Goal: Browse casually: Explore the website without a specific task or goal

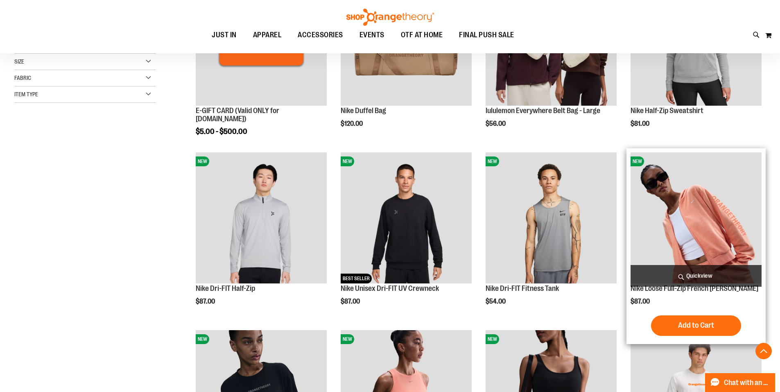
scroll to position [204, 0]
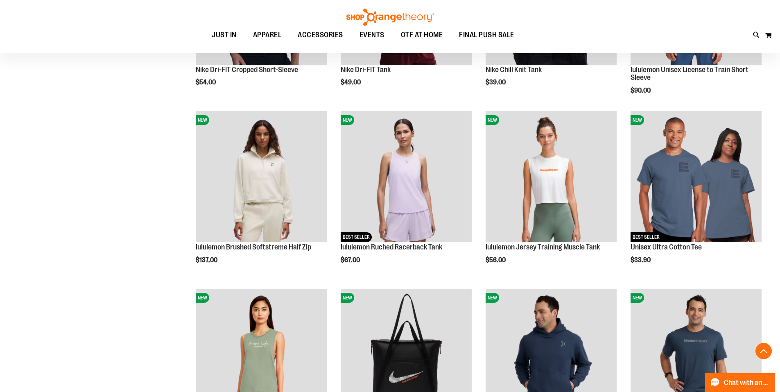
scroll to position [614, 0]
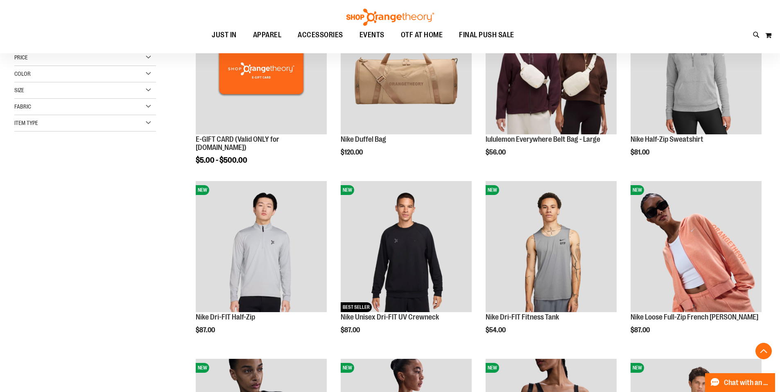
scroll to position [204, 0]
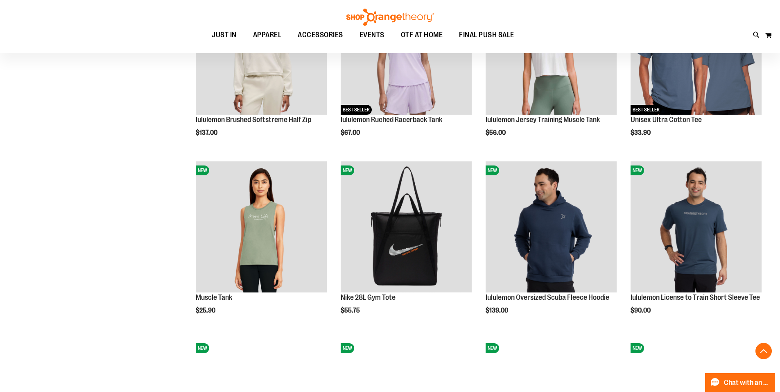
scroll to position [737, 0]
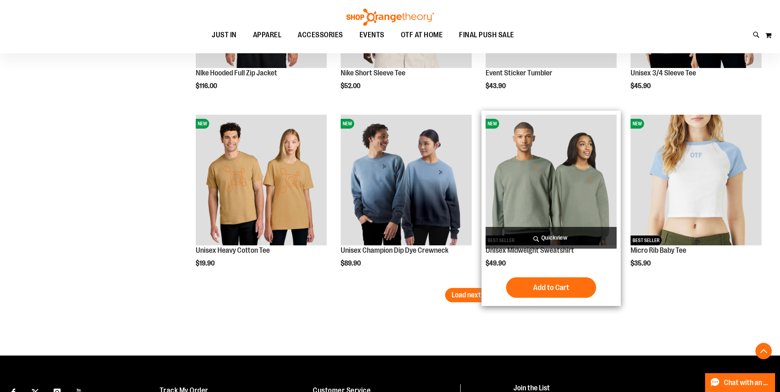
scroll to position [1474, 0]
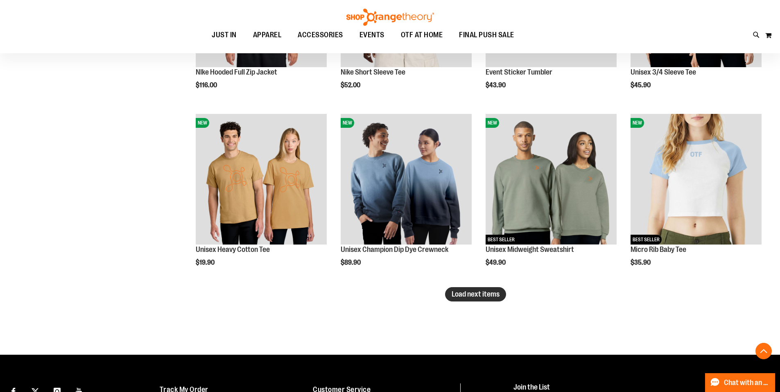
click at [494, 294] on span "Load next items" at bounding box center [476, 294] width 48 height 8
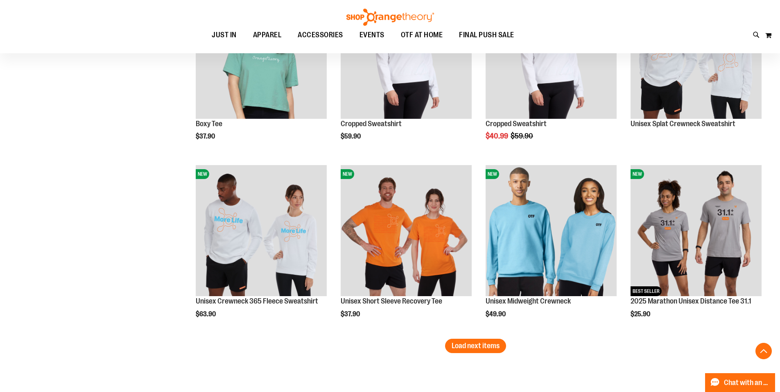
scroll to position [1966, 0]
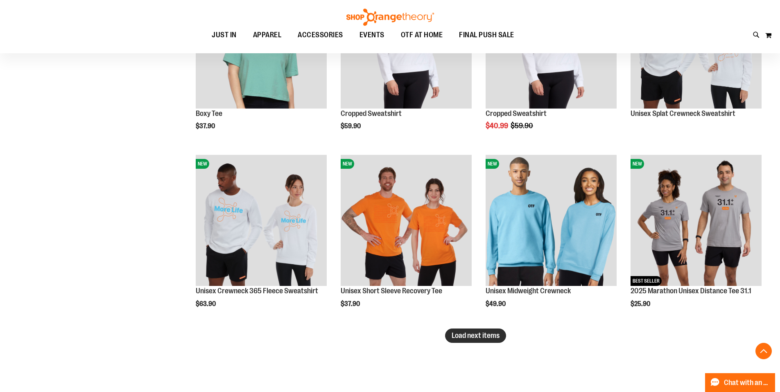
click at [482, 330] on button "Load next items" at bounding box center [475, 336] width 61 height 14
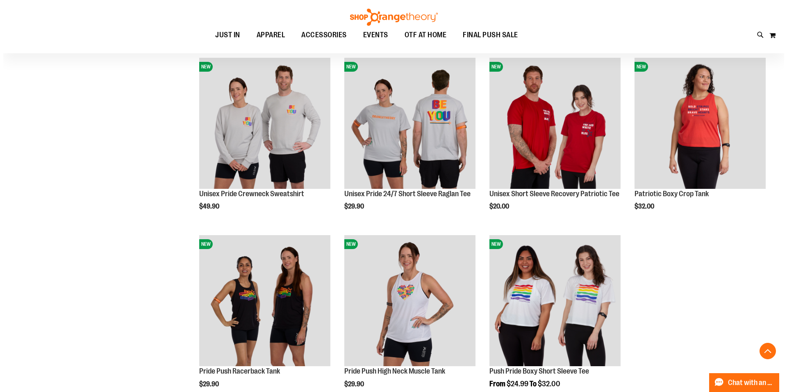
scroll to position [2458, 0]
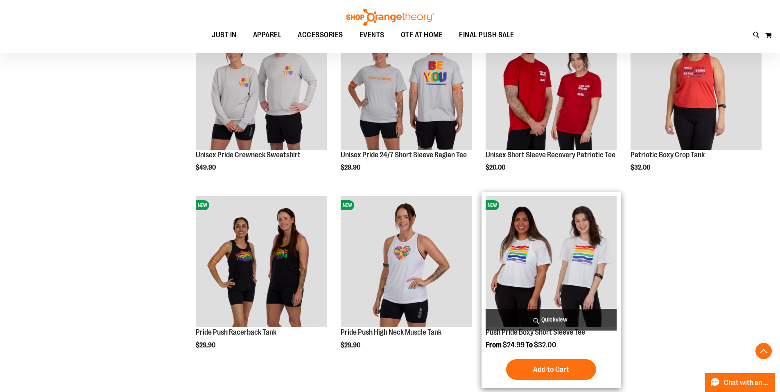
click at [548, 317] on span "Quickview" at bounding box center [551, 320] width 131 height 22
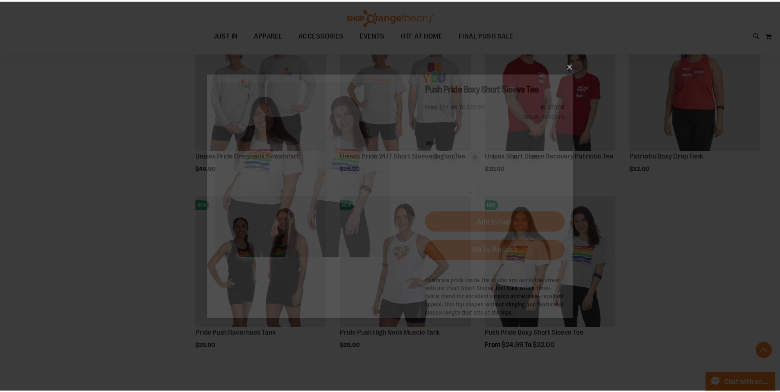
scroll to position [0, 0]
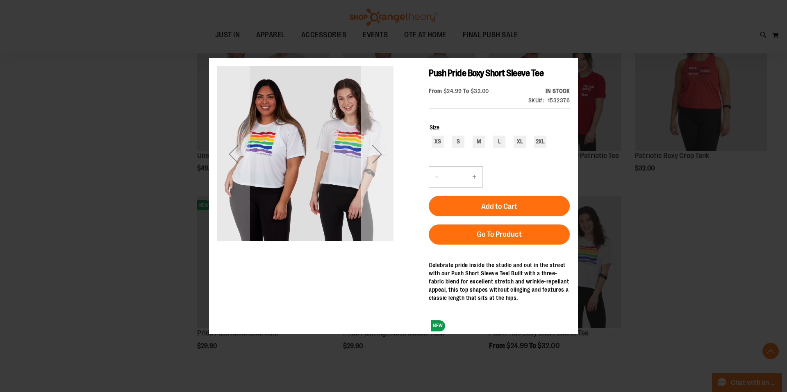
click at [381, 154] on div "Next" at bounding box center [377, 153] width 33 height 33
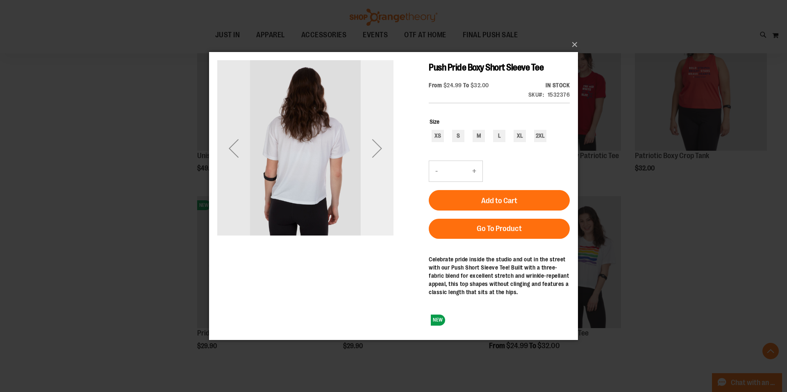
click at [381, 149] on div "Next" at bounding box center [377, 148] width 33 height 33
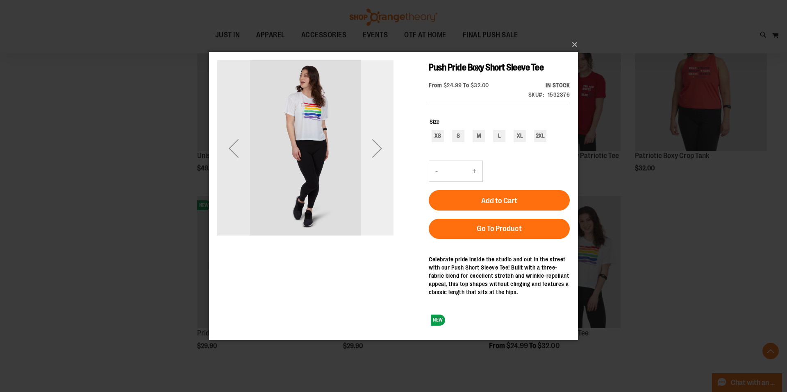
click at [378, 140] on div "Next" at bounding box center [377, 148] width 33 height 33
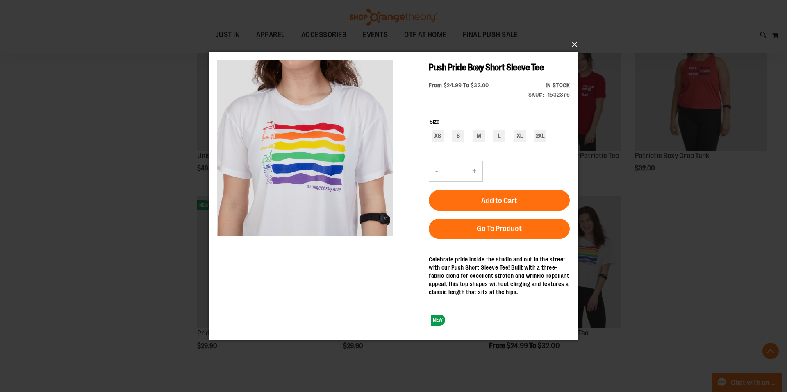
click at [571, 41] on button "×" at bounding box center [395, 45] width 369 height 18
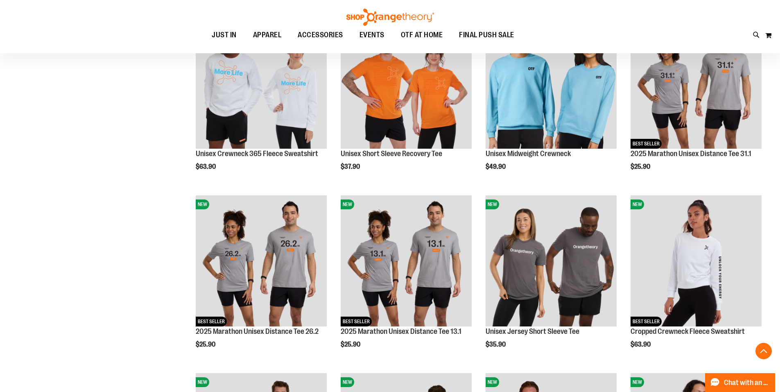
scroll to position [2089, 0]
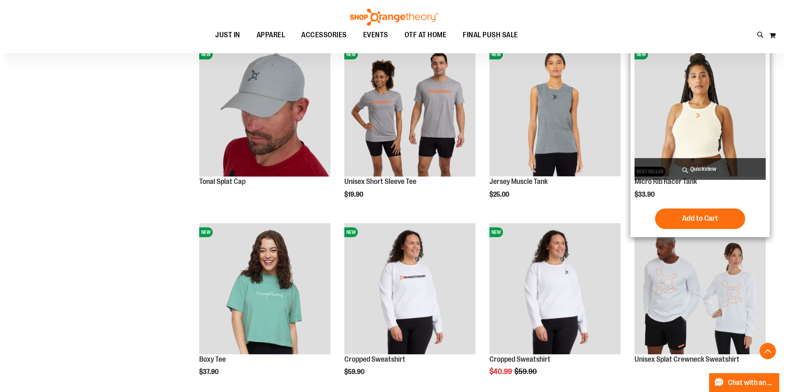
scroll to position [1679, 0]
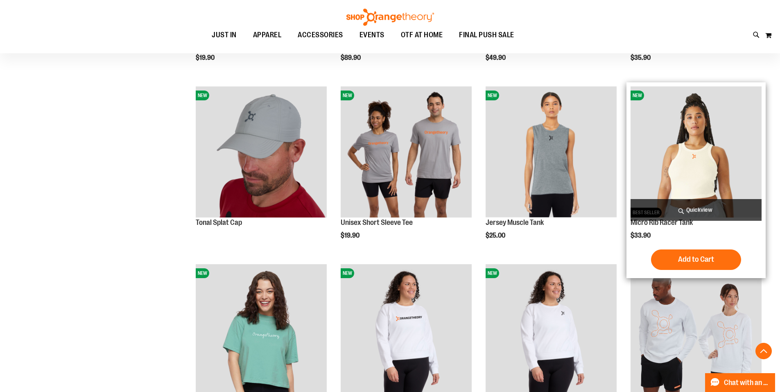
click at [699, 206] on span "Quickview" at bounding box center [696, 210] width 131 height 22
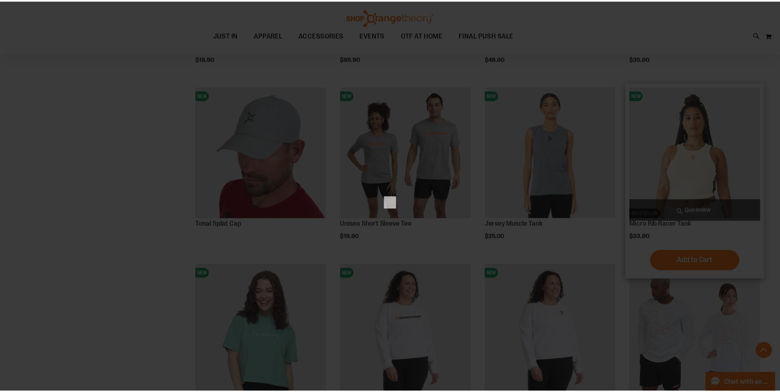
scroll to position [0, 0]
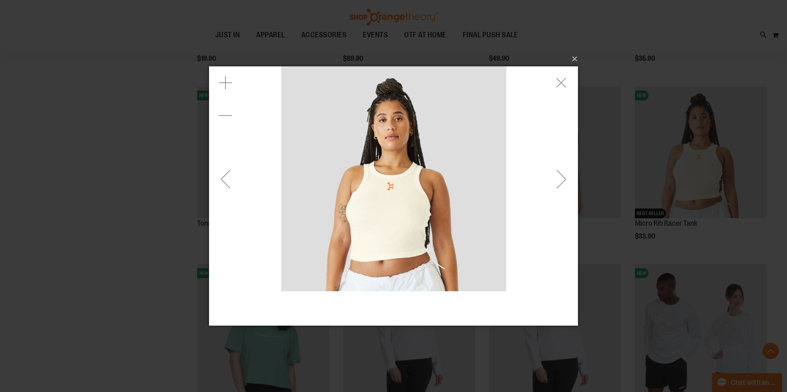
click at [557, 185] on div "Next" at bounding box center [561, 178] width 33 height 33
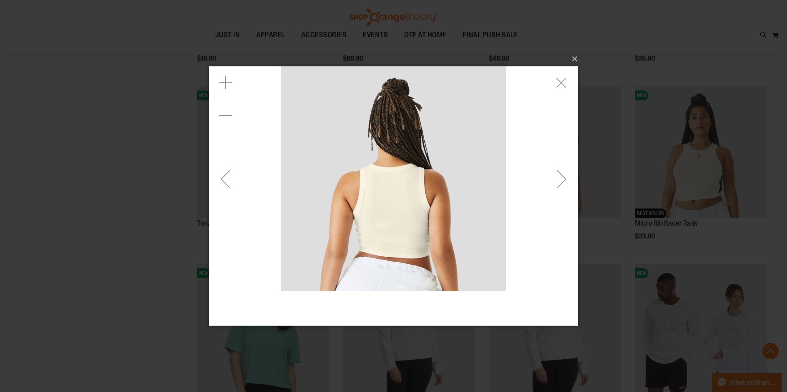
click at [557, 185] on div "Next" at bounding box center [561, 178] width 33 height 33
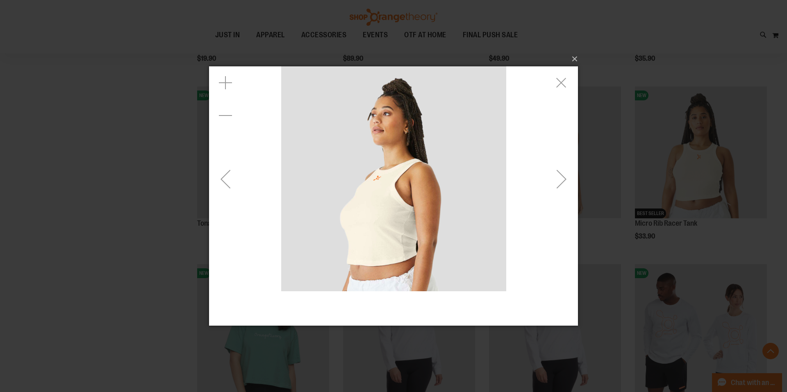
click at [557, 185] on div "Next" at bounding box center [561, 178] width 33 height 33
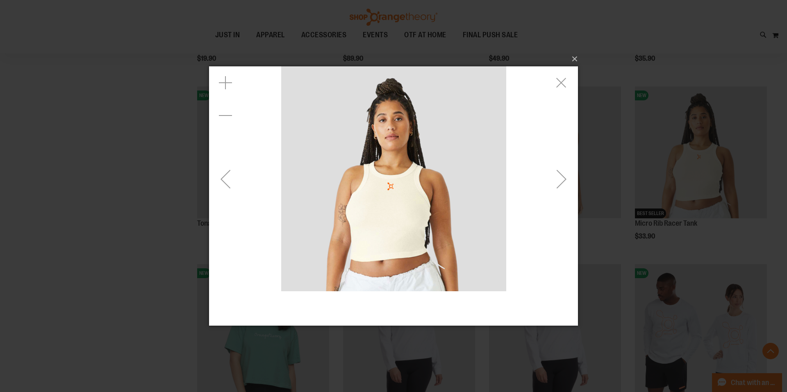
click at [557, 185] on div "Next" at bounding box center [561, 178] width 33 height 33
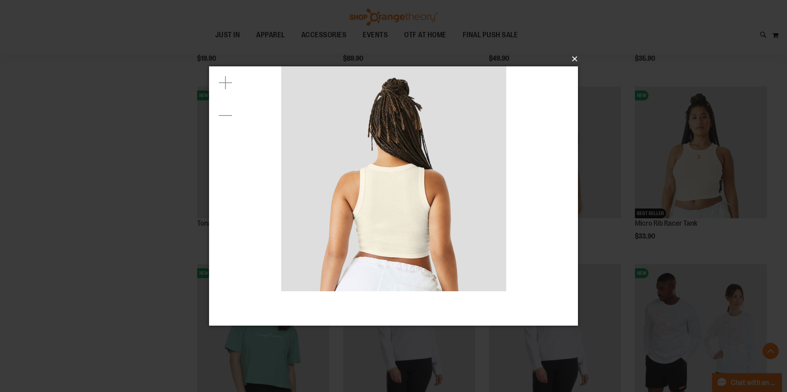
click at [577, 60] on button "×" at bounding box center [395, 59] width 369 height 18
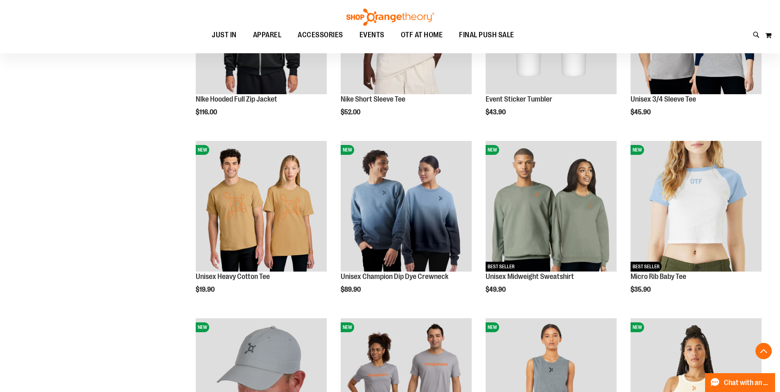
scroll to position [1433, 0]
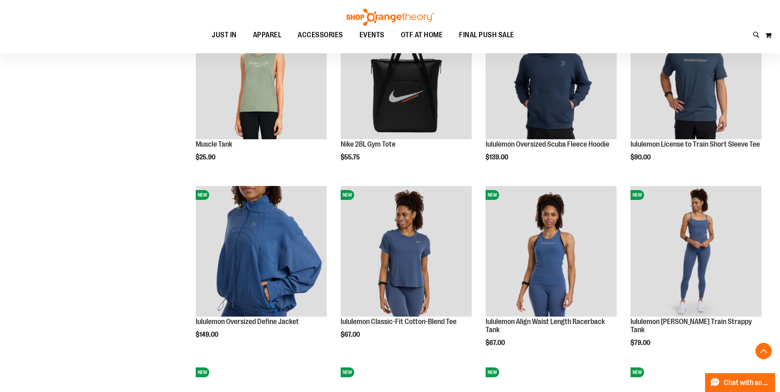
scroll to position [860, 0]
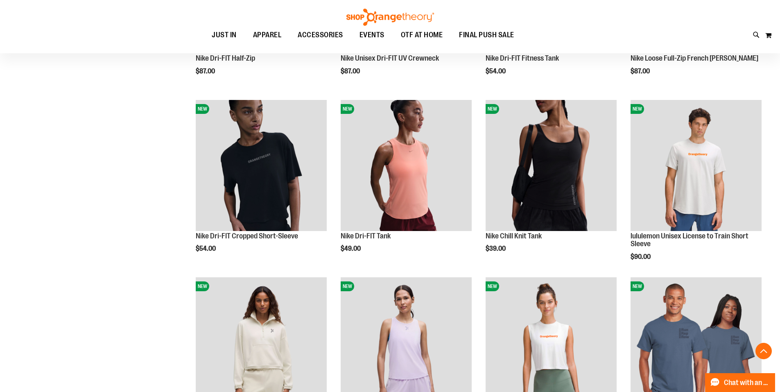
scroll to position [409, 0]
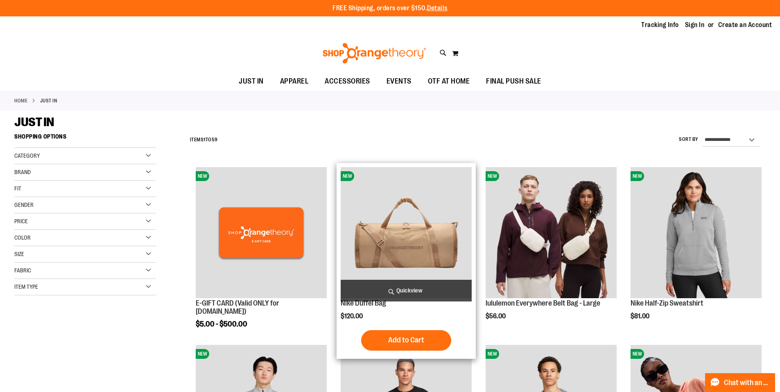
click at [409, 292] on span "Quickview" at bounding box center [406, 291] width 131 height 22
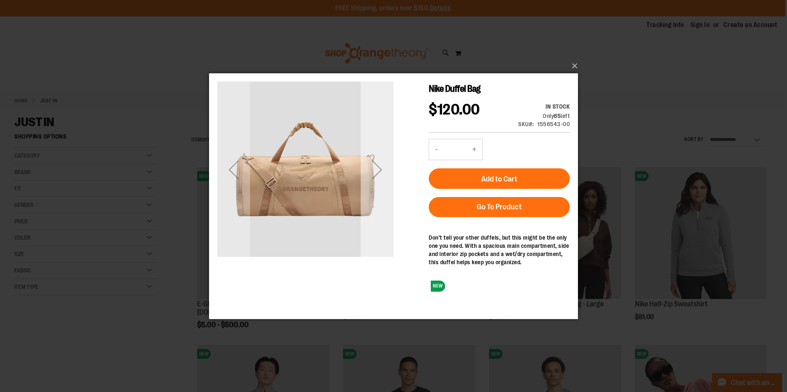
click at [383, 162] on div "Next" at bounding box center [377, 169] width 33 height 33
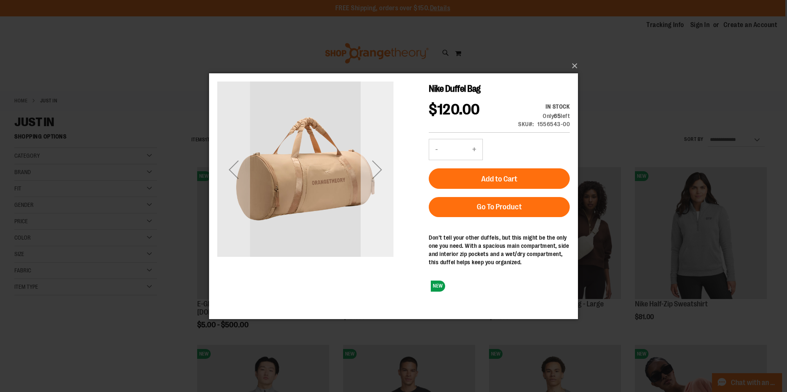
click at [383, 162] on div "Next" at bounding box center [377, 169] width 33 height 33
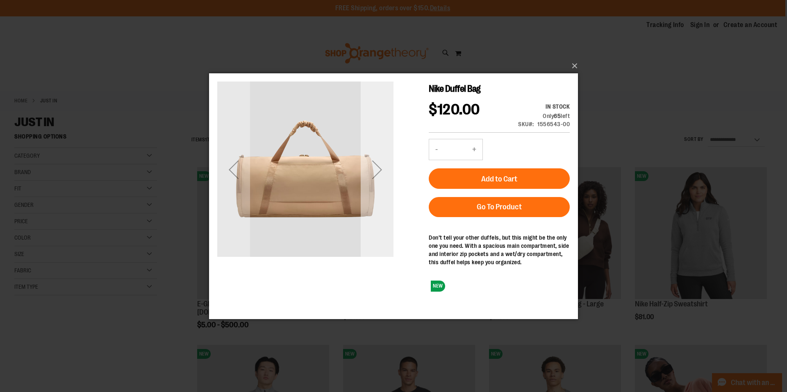
click at [383, 162] on div "Next" at bounding box center [377, 169] width 33 height 33
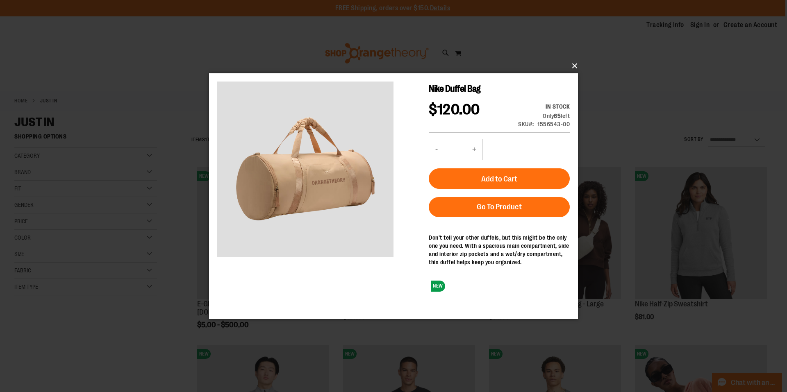
click at [572, 62] on button "×" at bounding box center [395, 66] width 369 height 18
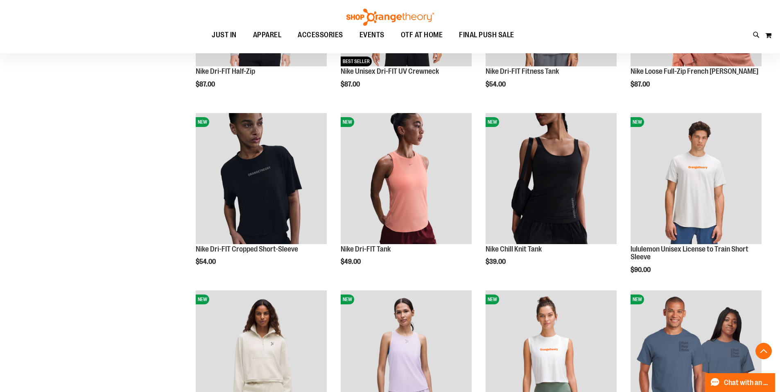
scroll to position [286, 0]
